Goal: Find specific page/section: Find specific page/section

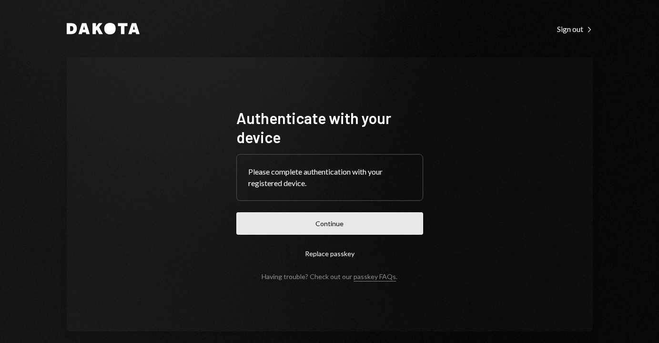
click at [326, 221] on button "Continue" at bounding box center [329, 223] width 187 height 22
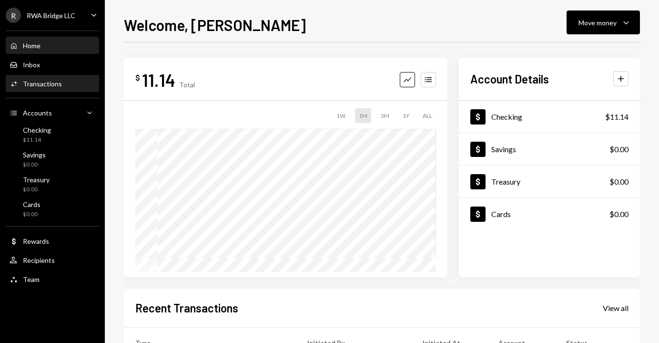
click at [55, 88] on div "Activities Transactions" at bounding box center [53, 84] width 86 height 16
